Goal: Obtain resource: Download file/media

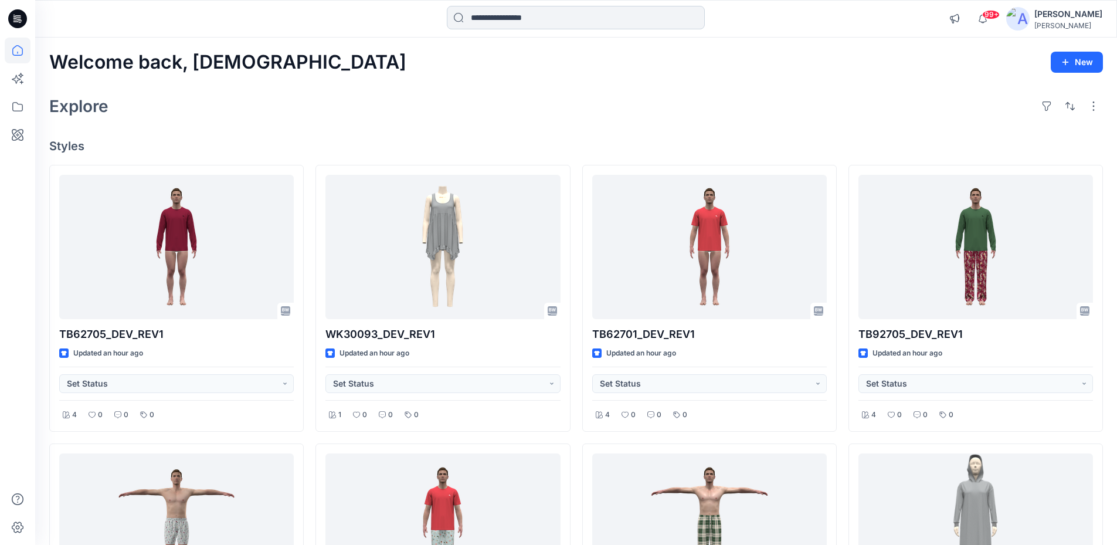
click at [477, 13] on input at bounding box center [576, 17] width 258 height 23
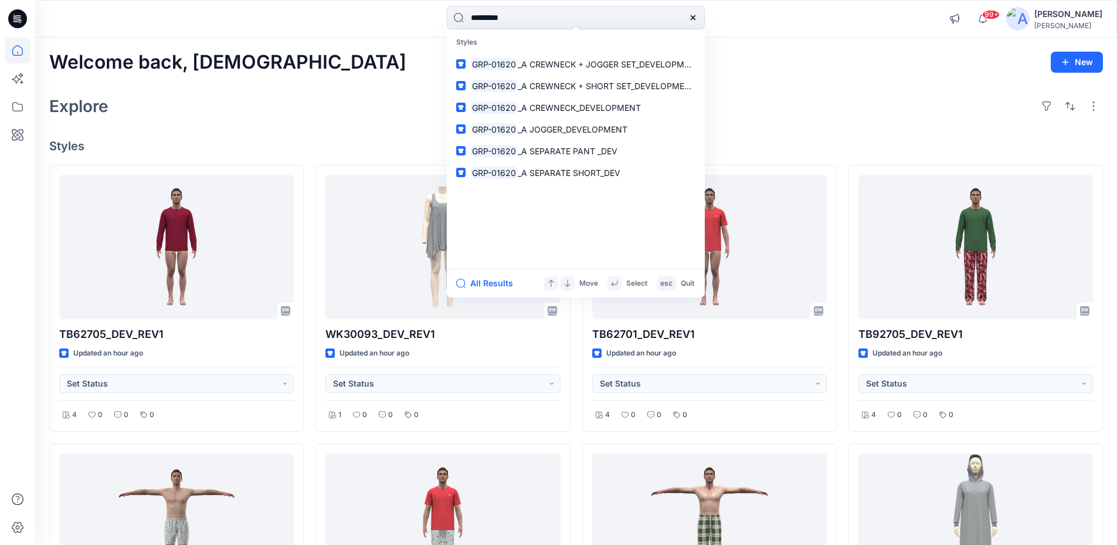
type input "*********"
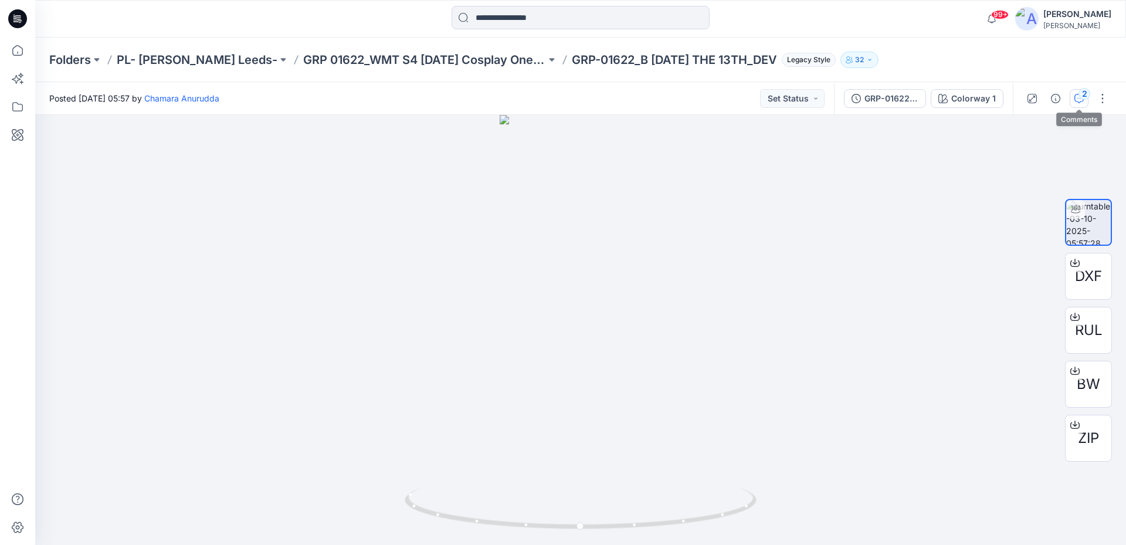
click at [1084, 105] on button "2" at bounding box center [1079, 98] width 19 height 19
click at [1081, 97] on div "2" at bounding box center [1084, 94] width 12 height 12
click at [1080, 110] on div at bounding box center [1008, 291] width 235 height 507
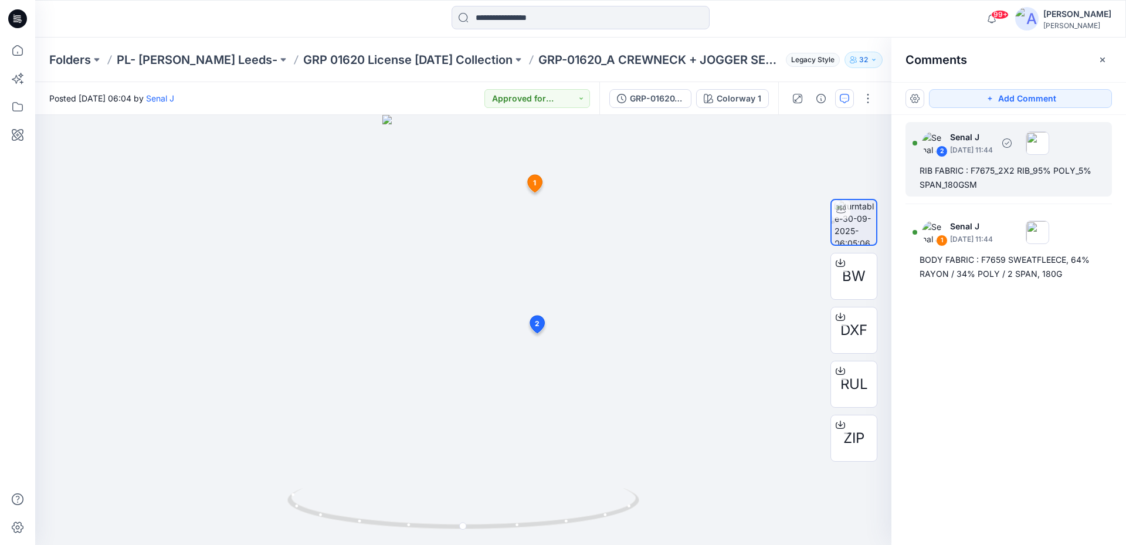
click at [1033, 177] on div "RIB FABRIC : F7675_2X2 RIB_95% POLY_5% SPAN_180GSM" at bounding box center [1008, 178] width 178 height 28
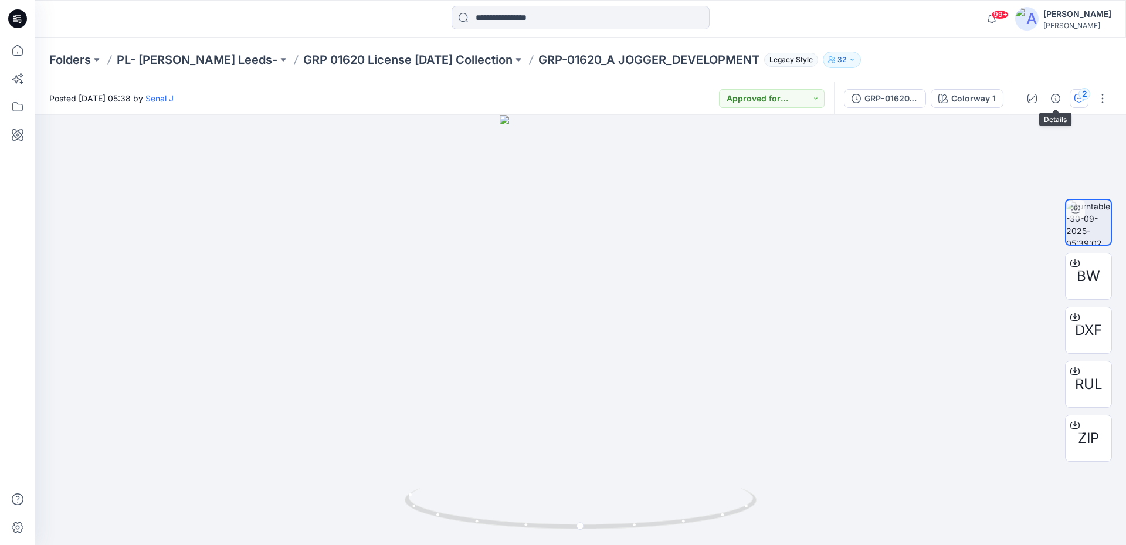
click at [1081, 98] on div "2" at bounding box center [1084, 94] width 12 height 12
click at [1081, 98] on div at bounding box center [1008, 291] width 235 height 507
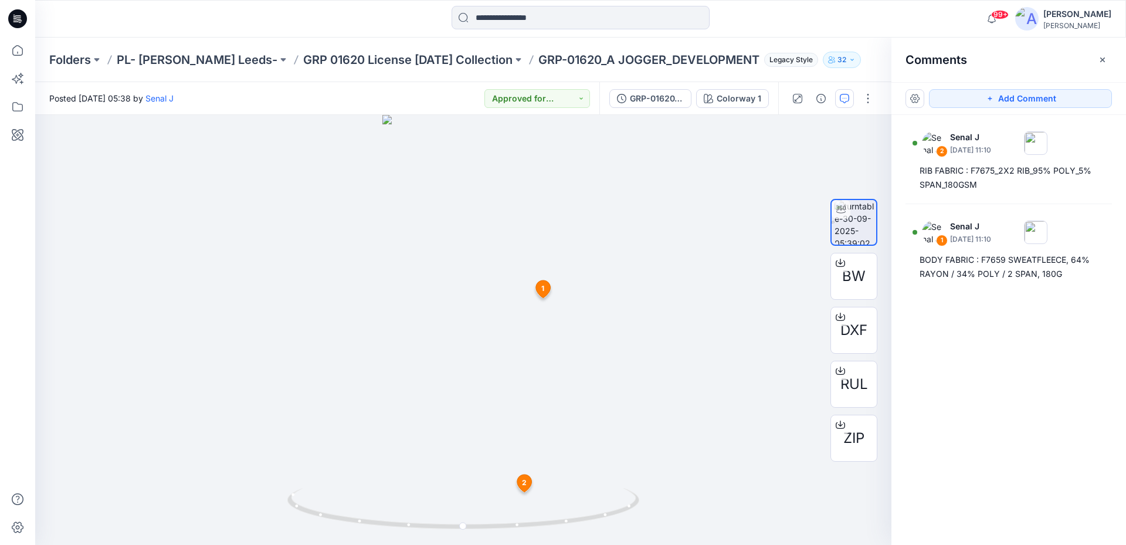
click at [1013, 62] on div "Comments" at bounding box center [1008, 60] width 235 height 44
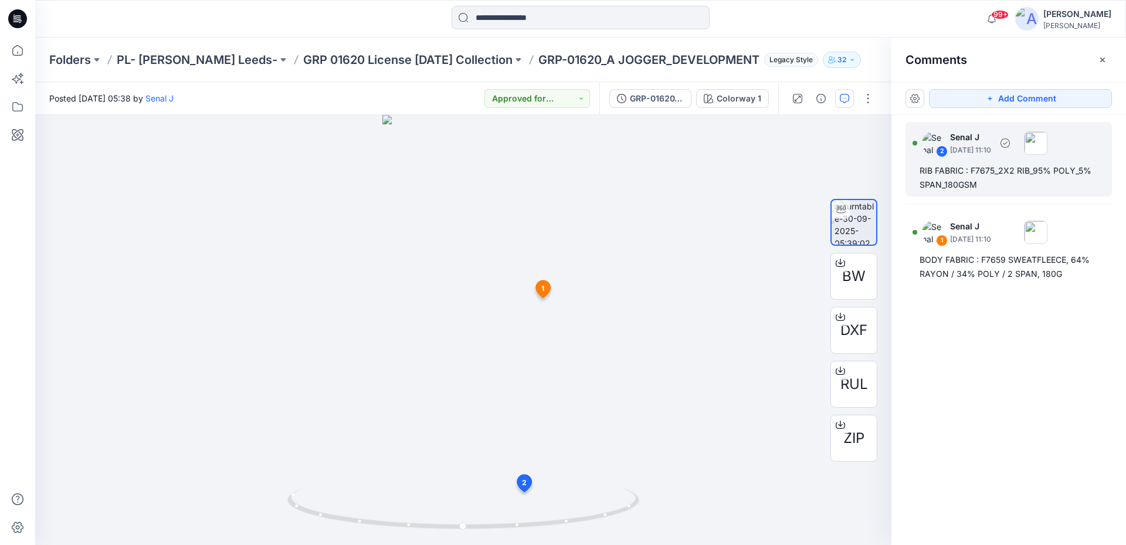
click at [993, 169] on div "RIB FABRIC : F7675_2X2 RIB_95% POLY_5% SPAN_180GSM" at bounding box center [1008, 178] width 178 height 28
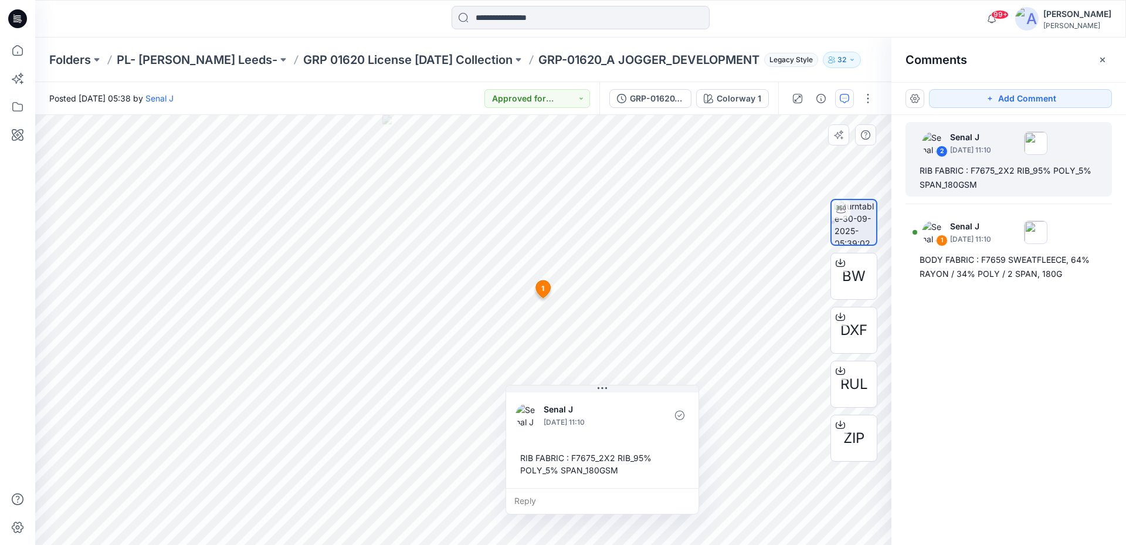
click at [579, 456] on div "RIB FABRIC : F7675_2X2 RIB_95% POLY_5% SPAN_180GSM" at bounding box center [602, 464] width 174 height 34
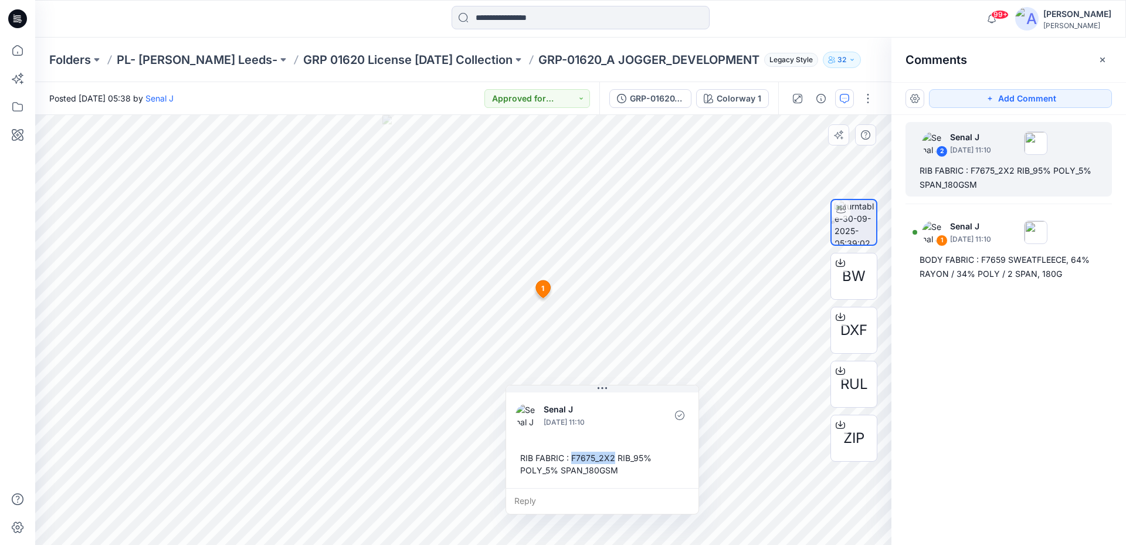
click at [579, 456] on div "RIB FABRIC : F7675_2X2 RIB_95% POLY_5% SPAN_180GSM" at bounding box center [602, 464] width 174 height 34
click at [1103, 62] on icon "button" at bounding box center [1102, 59] width 9 height 9
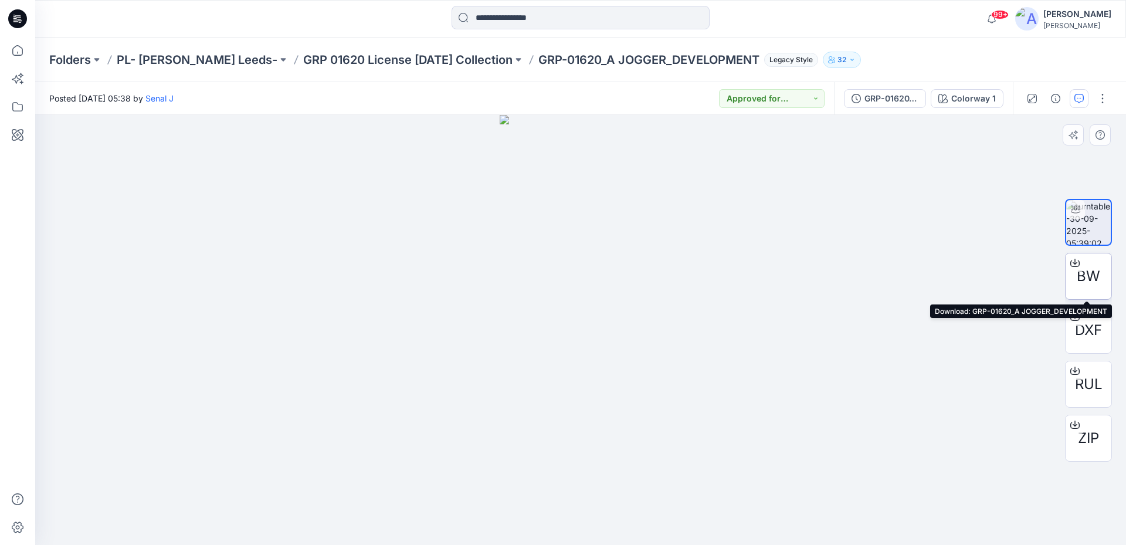
click at [1093, 284] on span "BW" at bounding box center [1088, 276] width 23 height 21
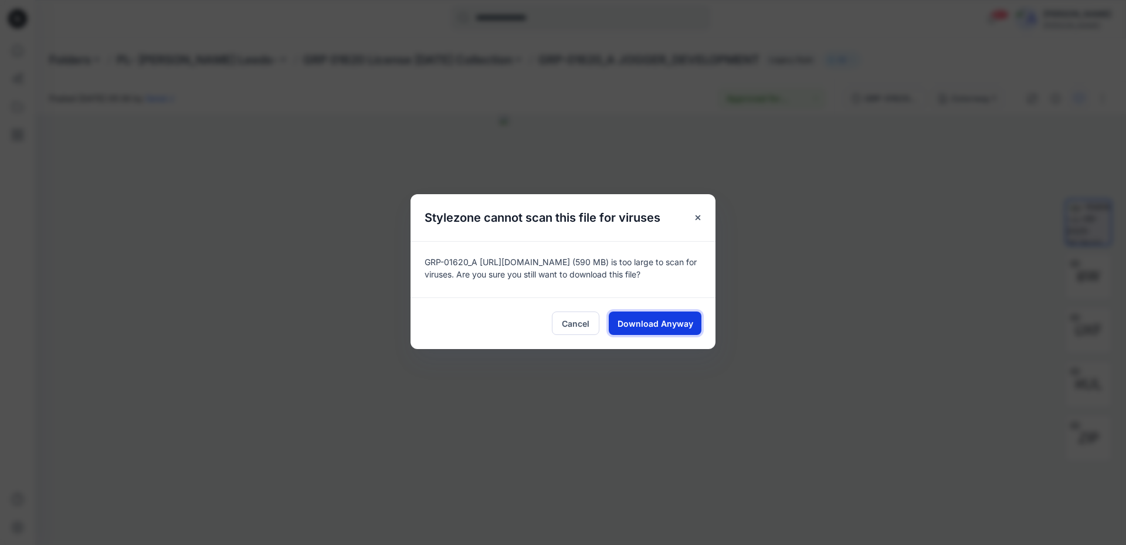
click at [629, 325] on span "Download Anyway" at bounding box center [655, 323] width 76 height 12
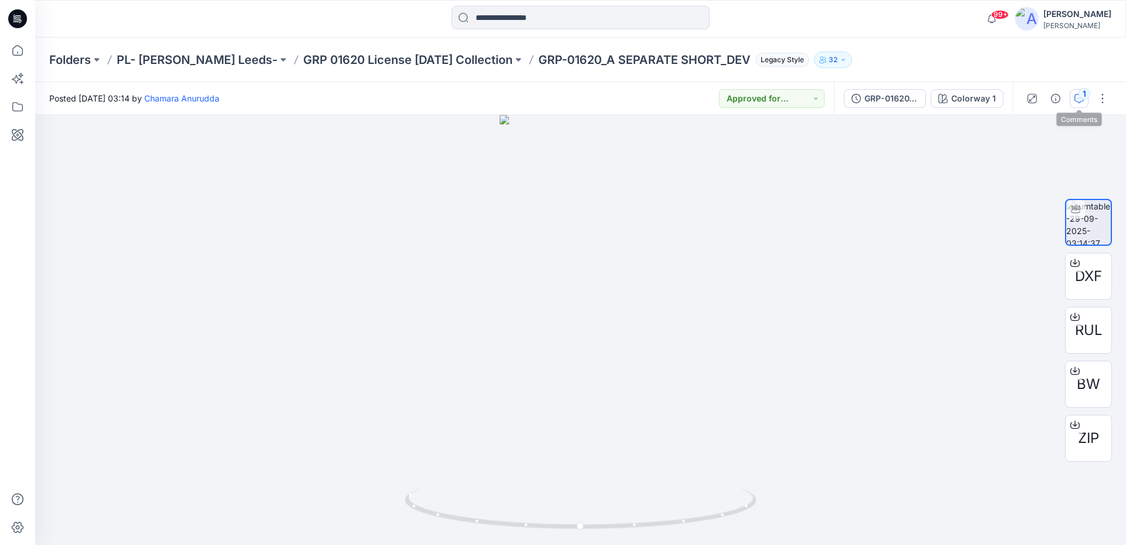
click at [1080, 100] on icon "button" at bounding box center [1078, 98] width 9 height 9
click at [1079, 94] on div "1" at bounding box center [1084, 94] width 12 height 12
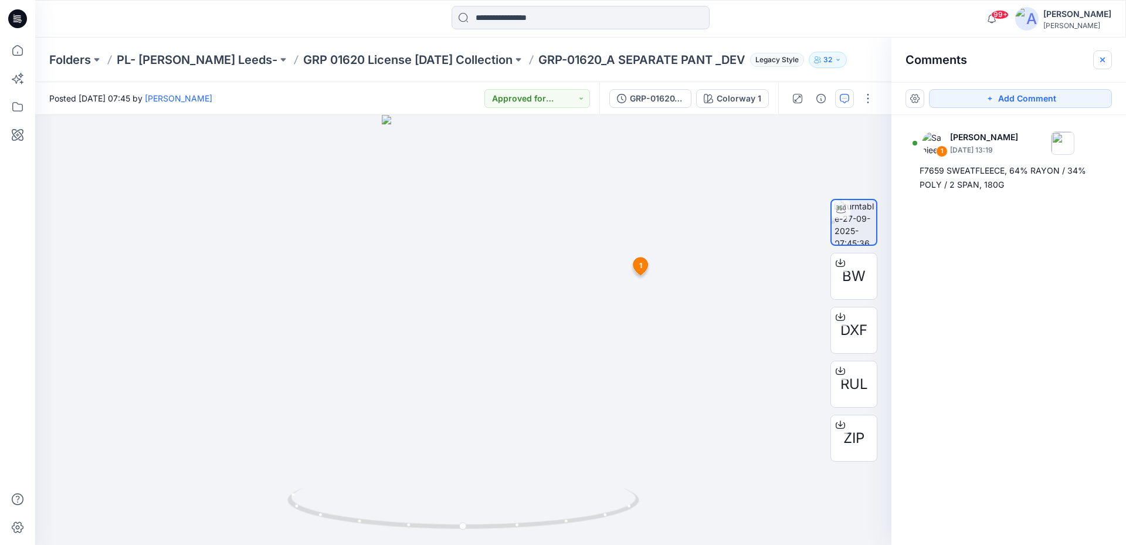
click at [1101, 55] on icon "button" at bounding box center [1102, 59] width 9 height 9
